Goal: Information Seeking & Learning: Learn about a topic

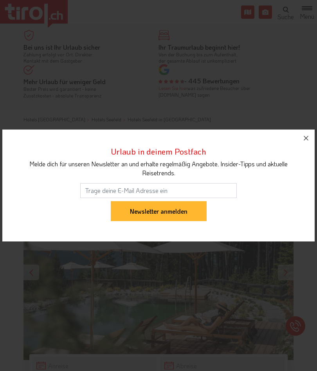
click at [303, 131] on button "button" at bounding box center [306, 138] width 17 height 17
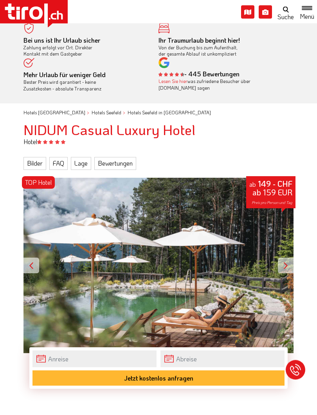
scroll to position [7, 0]
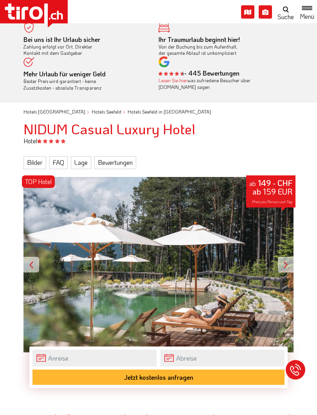
click at [284, 259] on div at bounding box center [286, 265] width 16 height 16
click at [289, 266] on div at bounding box center [286, 265] width 16 height 16
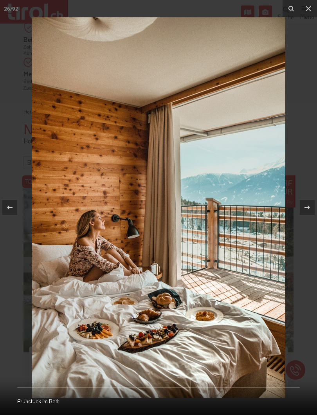
click at [304, 8] on button at bounding box center [308, 8] width 17 height 17
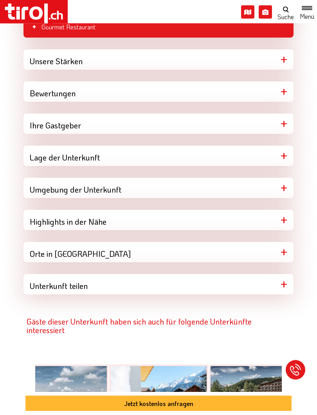
scroll to position [637, 0]
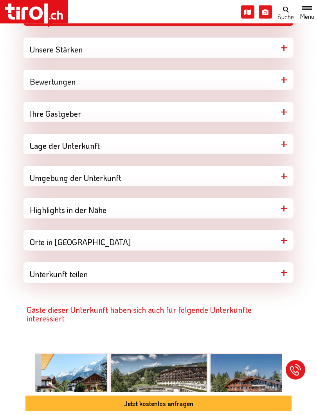
click at [171, 141] on div "Lage der Unterkunft" at bounding box center [159, 144] width 270 height 20
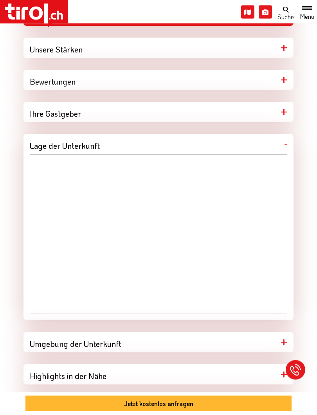
scroll to position [638, 0]
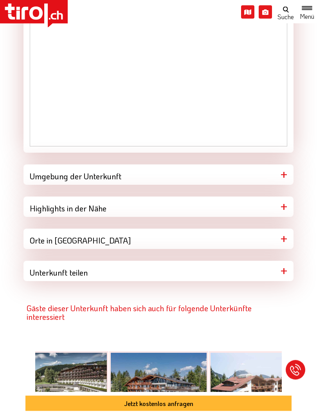
click at [271, 207] on div "Highlights in der Nähe" at bounding box center [159, 207] width 270 height 20
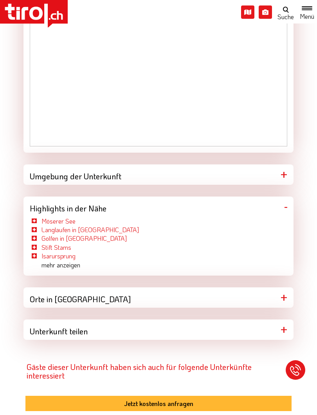
click at [241, 293] on div "Orte in [GEOGRAPHIC_DATA]" at bounding box center [159, 298] width 270 height 20
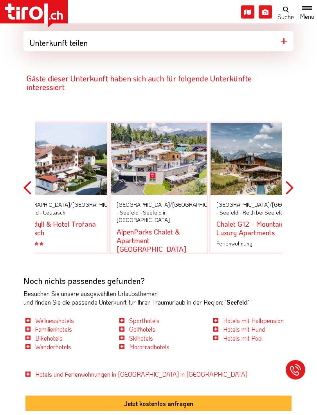
scroll to position [1136, 0]
